Goal: Transaction & Acquisition: Download file/media

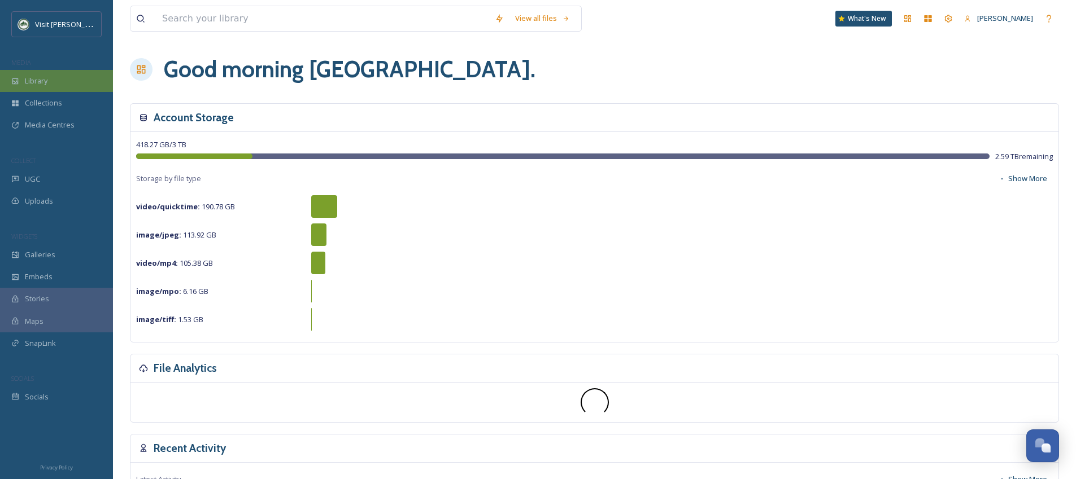
scroll to position [2, 0]
click at [65, 86] on div "Library" at bounding box center [56, 81] width 113 height 22
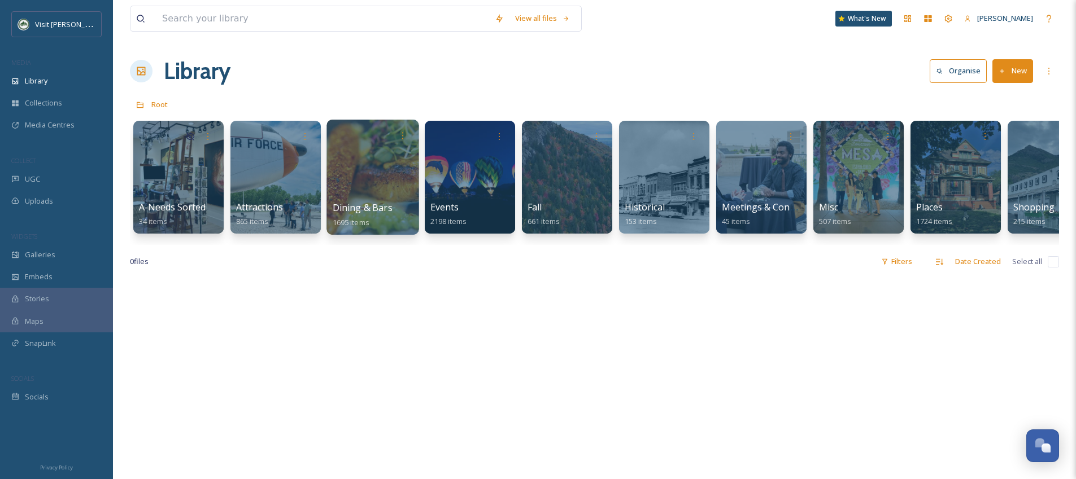
click at [390, 180] on div at bounding box center [372, 177] width 92 height 115
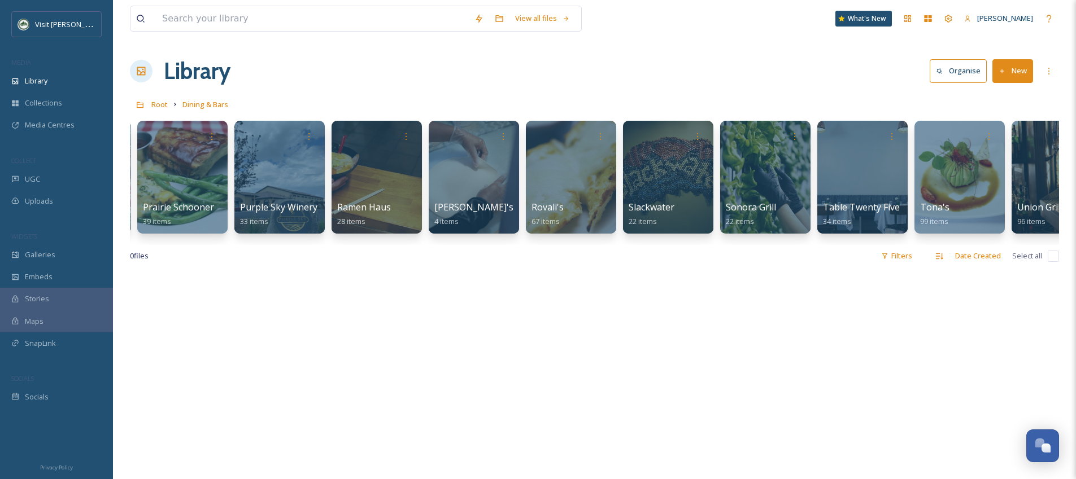
scroll to position [0, 1459]
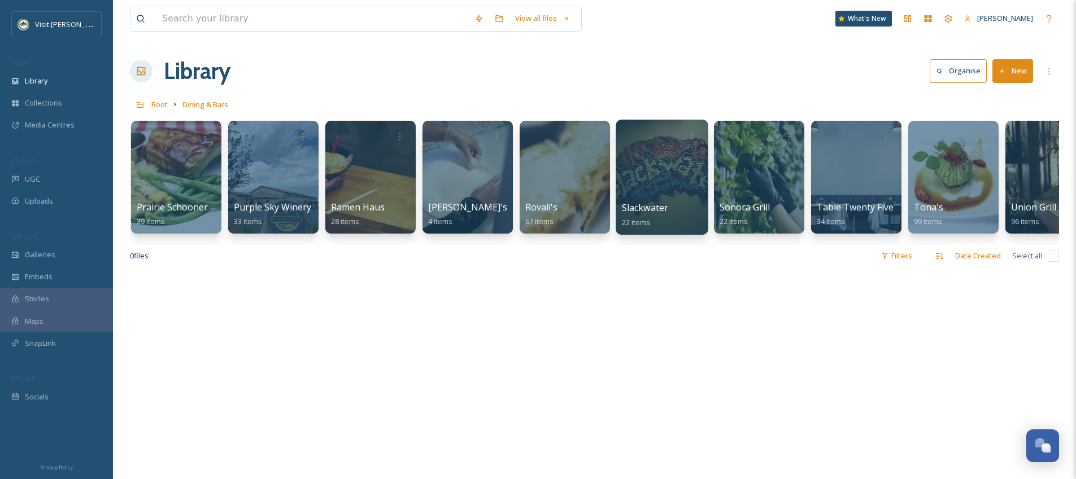
click at [668, 171] on div at bounding box center [661, 177] width 92 height 115
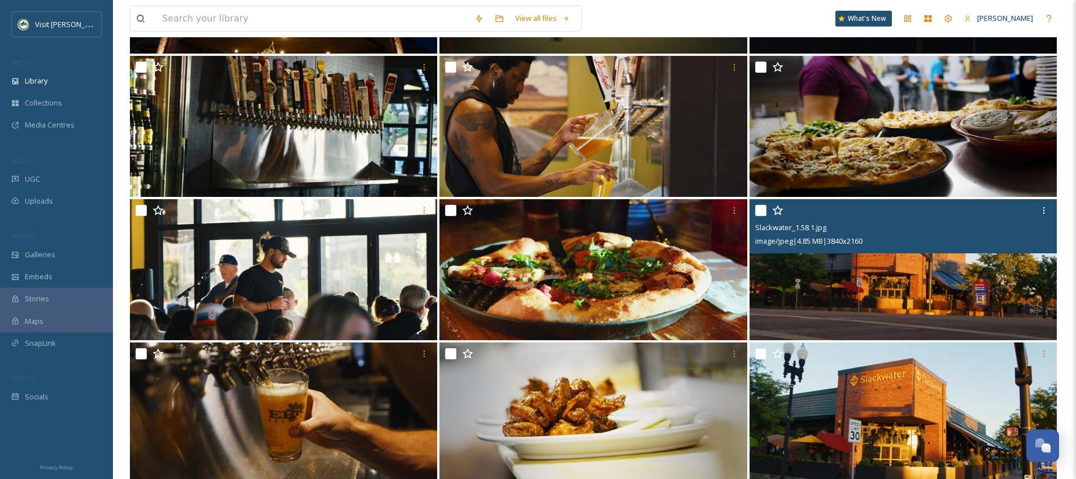
scroll to position [241, 0]
click at [1007, 289] on img at bounding box center [902, 270] width 307 height 141
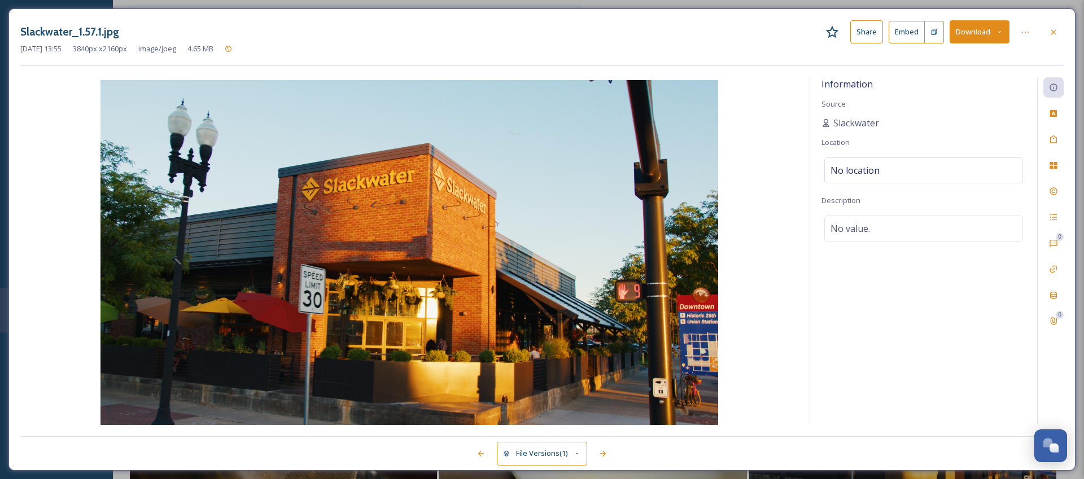
click at [961, 27] on button "Download" at bounding box center [980, 31] width 60 height 23
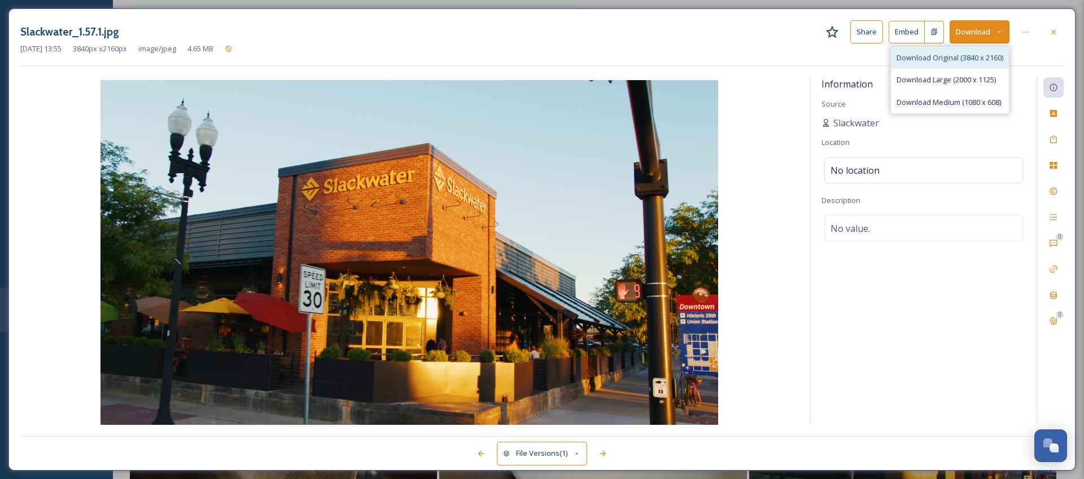
click at [960, 65] on div "Download Original (3840 x 2160)" at bounding box center [950, 58] width 118 height 22
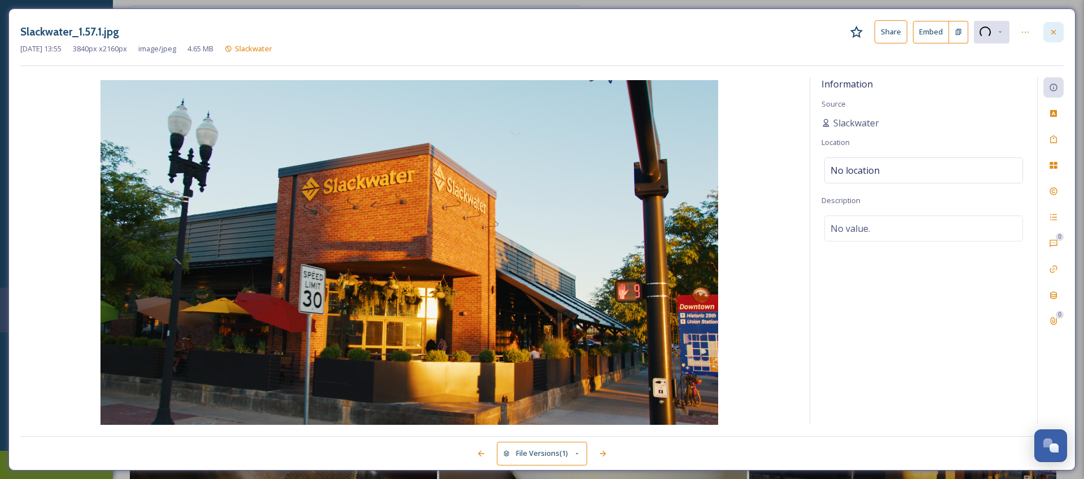
click at [1048, 38] on div at bounding box center [1053, 32] width 20 height 20
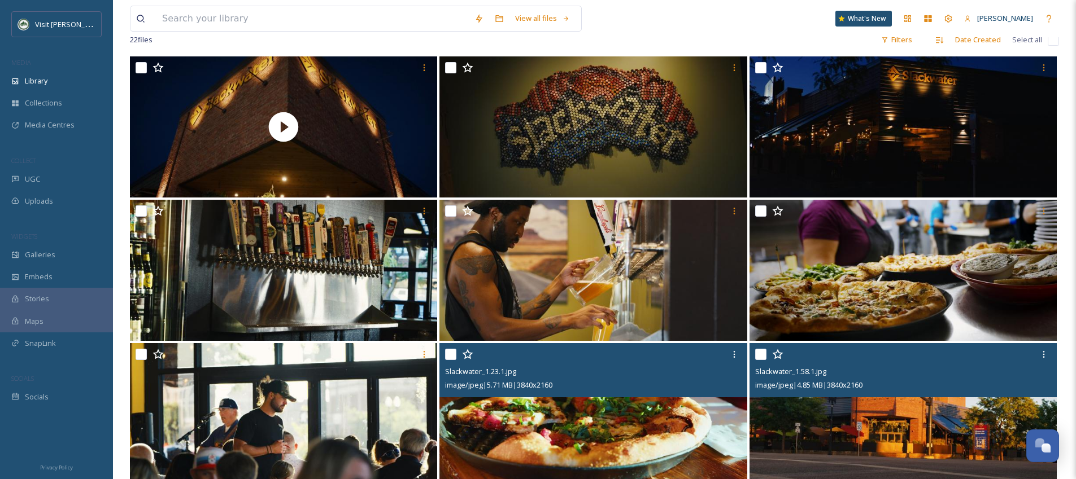
scroll to position [76, 0]
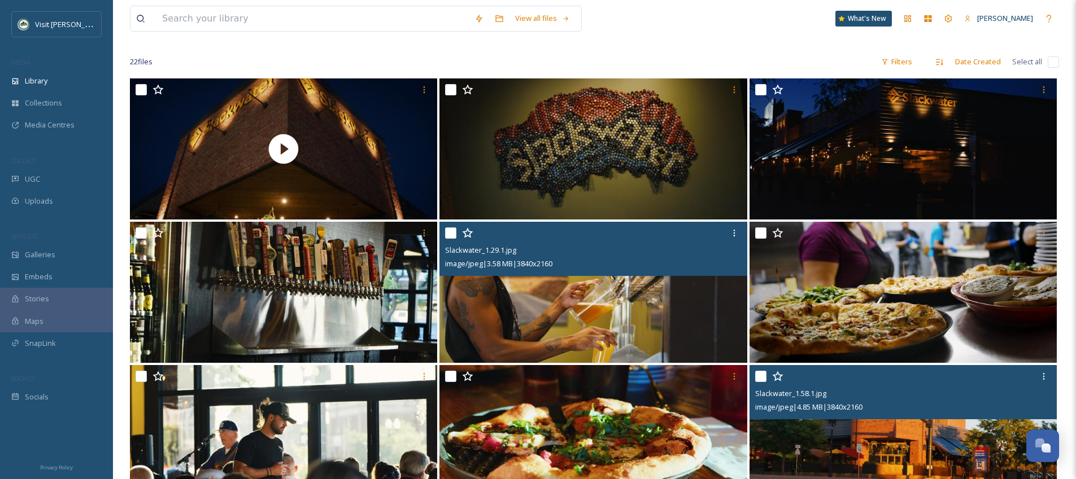
click at [656, 313] on img at bounding box center [592, 292] width 307 height 141
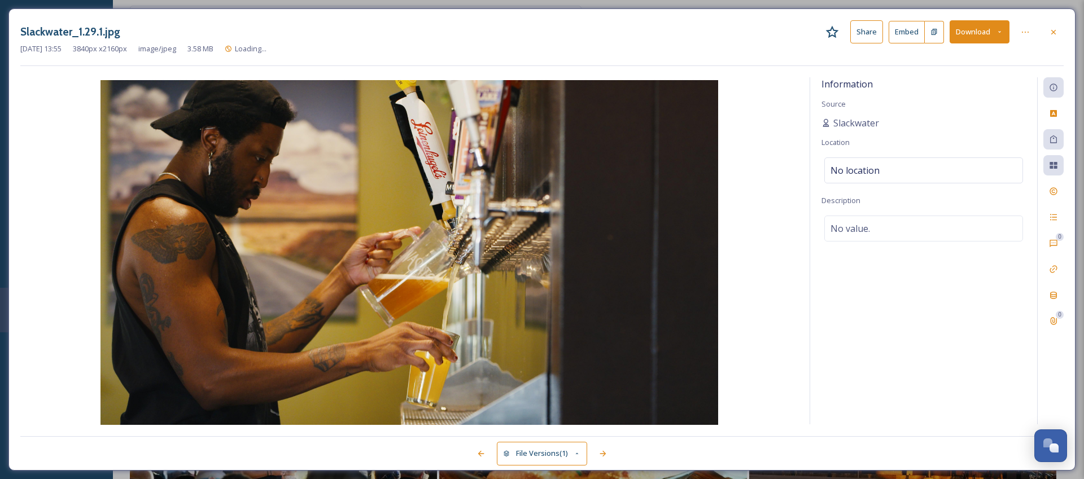
click at [981, 31] on button "Download" at bounding box center [980, 31] width 60 height 23
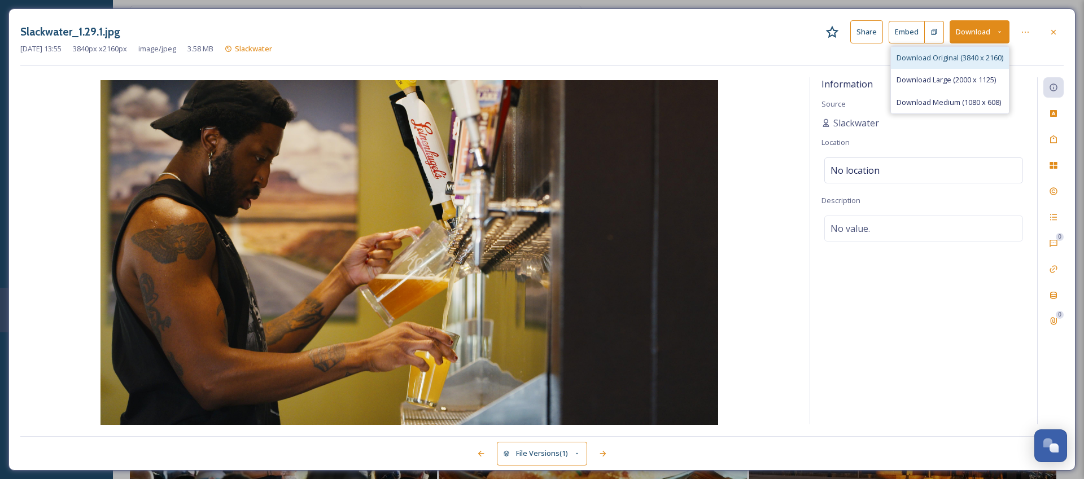
click at [986, 59] on span "Download Original (3840 x 2160)" at bounding box center [950, 58] width 107 height 11
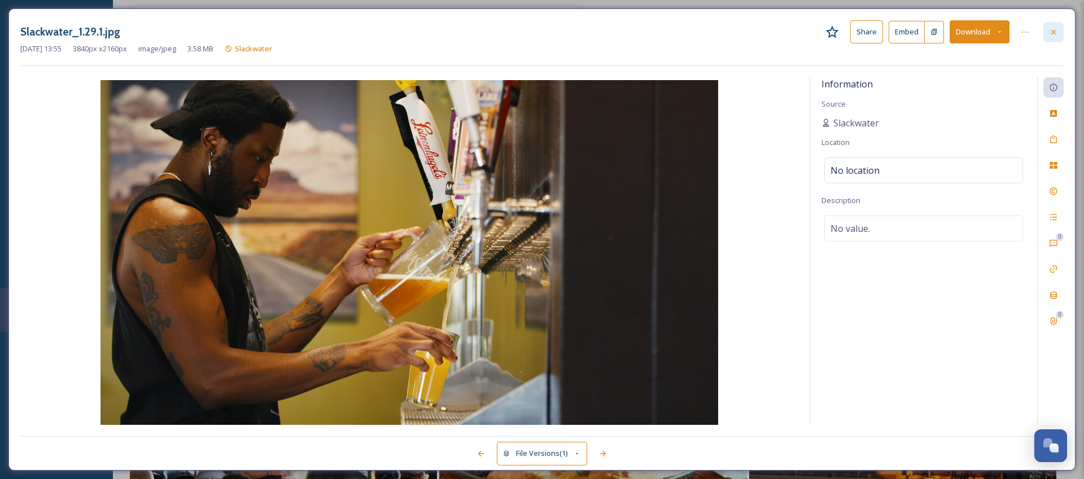
click at [1056, 33] on icon at bounding box center [1053, 31] width 5 height 5
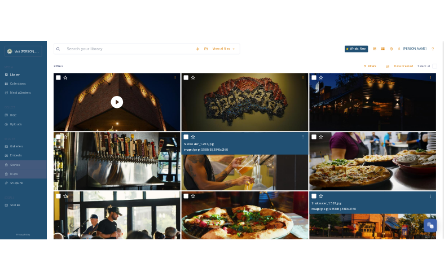
scroll to position [78, 0]
